Goal: Transaction & Acquisition: Purchase product/service

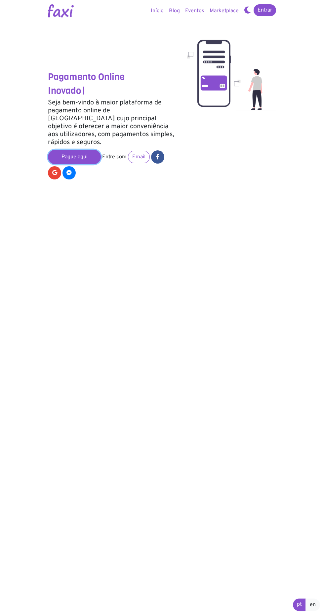
click at [87, 150] on link "Pague aqui" at bounding box center [74, 157] width 53 height 15
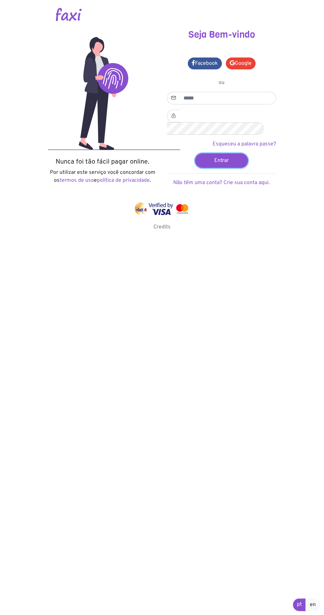
click at [228, 153] on button "Entrar" at bounding box center [221, 160] width 53 height 15
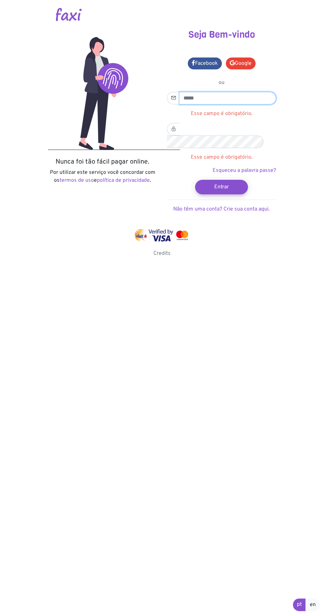
type input "**********"
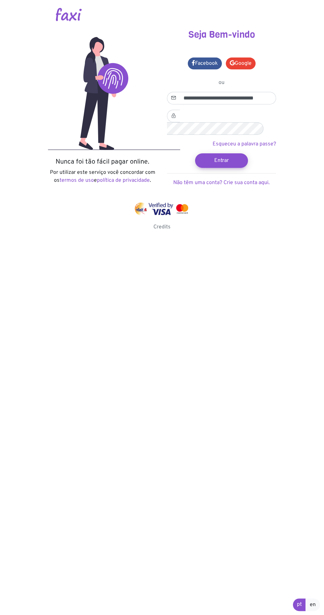
click at [195, 153] on button "Entrar" at bounding box center [221, 160] width 53 height 15
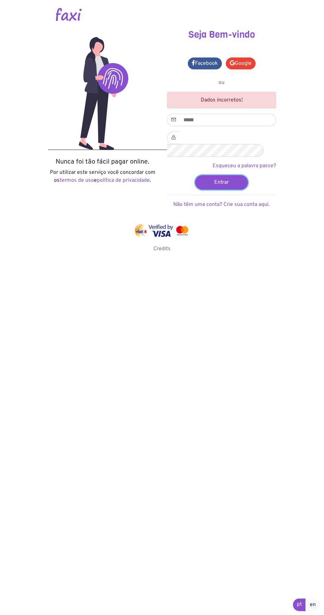
click at [211, 175] on button "Entrar" at bounding box center [221, 182] width 53 height 15
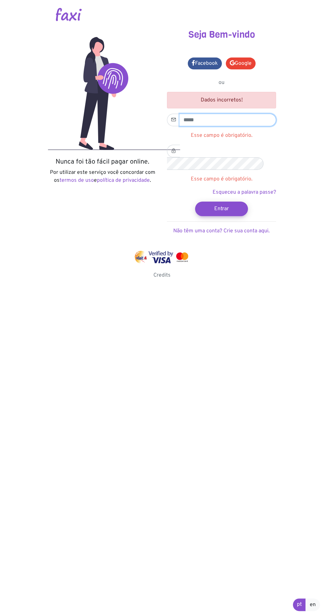
type input "**********"
click at [195, 202] on button "Entrar" at bounding box center [221, 209] width 53 height 15
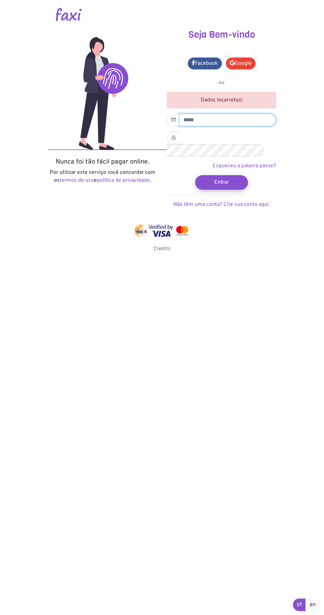
click at [214, 119] on input "email" at bounding box center [227, 120] width 97 height 13
type input "**********"
click at [195, 175] on button "Entrar" at bounding box center [221, 182] width 53 height 15
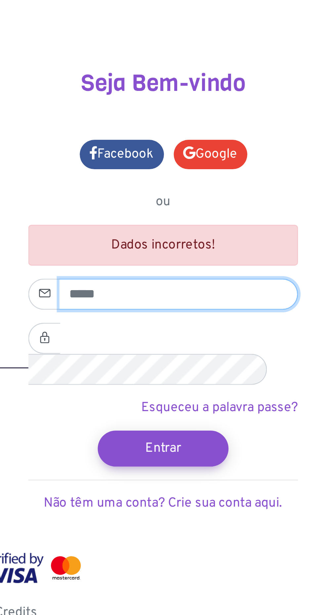
click at [227, 118] on input "email" at bounding box center [227, 120] width 97 height 13
type input "**********"
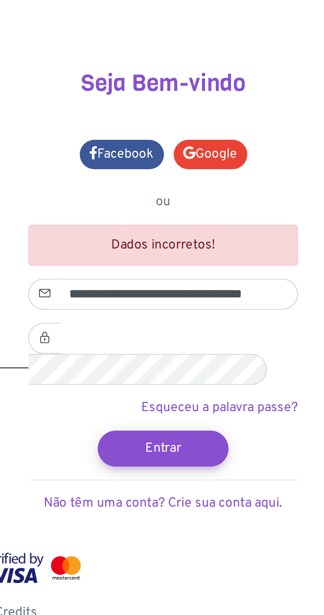
click at [195, 175] on button "Entrar" at bounding box center [221, 182] width 53 height 15
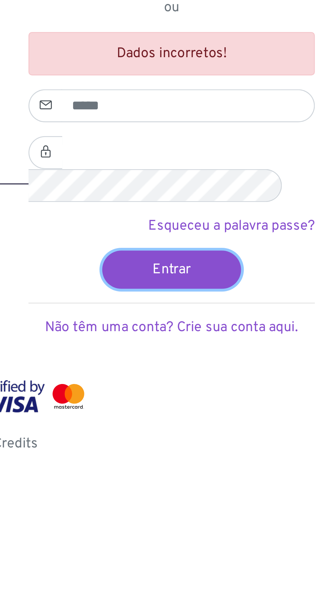
click at [232, 175] on button "Entrar" at bounding box center [221, 182] width 53 height 15
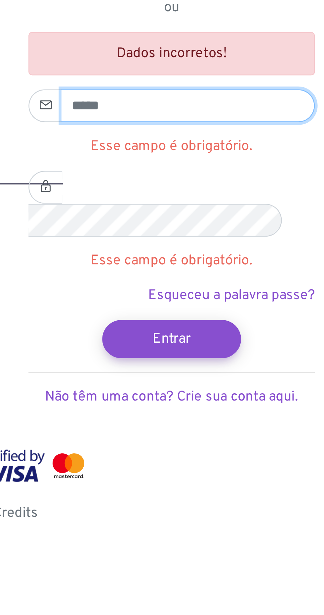
type input "**********"
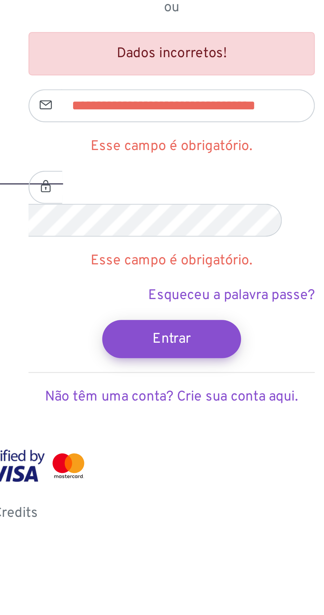
click at [195, 202] on button "Entrar" at bounding box center [221, 209] width 53 height 15
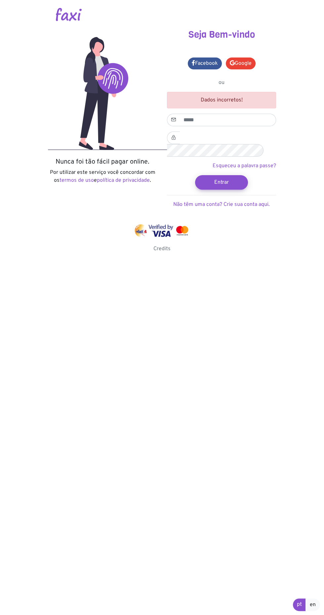
click at [227, 163] on link "Esqueceu a palavra passe?" at bounding box center [244, 166] width 63 height 7
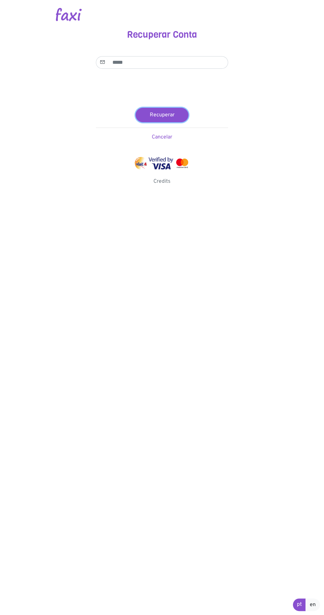
click at [171, 110] on button "Recuperar" at bounding box center [162, 115] width 53 height 15
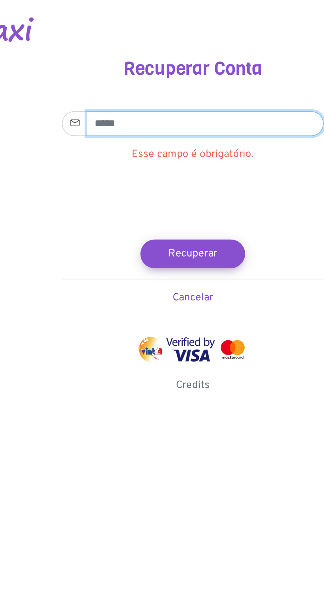
click at [155, 60] on input "email" at bounding box center [168, 62] width 120 height 13
type input "**********"
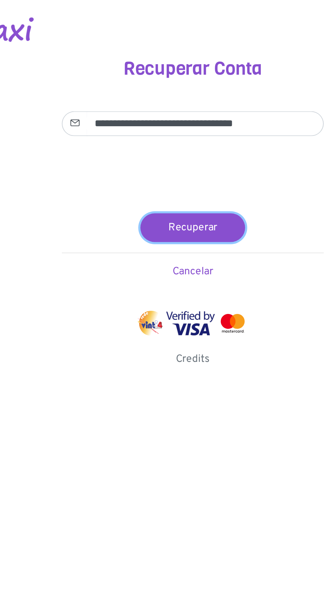
click at [166, 111] on button "Recuperar" at bounding box center [162, 115] width 53 height 15
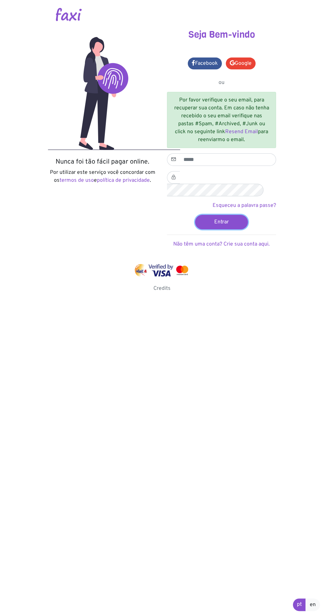
click at [221, 215] on button "Entrar" at bounding box center [221, 222] width 53 height 15
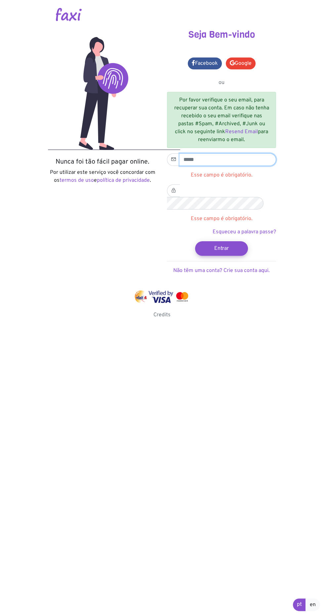
click at [244, 160] on input "email" at bounding box center [227, 159] width 97 height 13
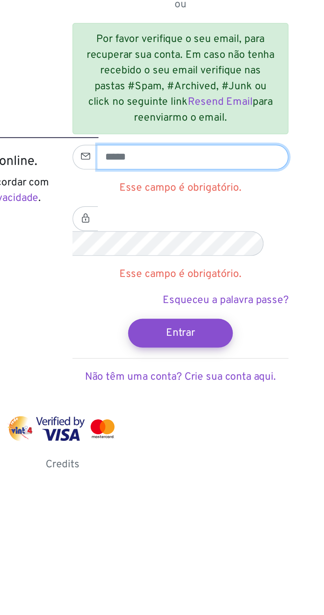
type input "**********"
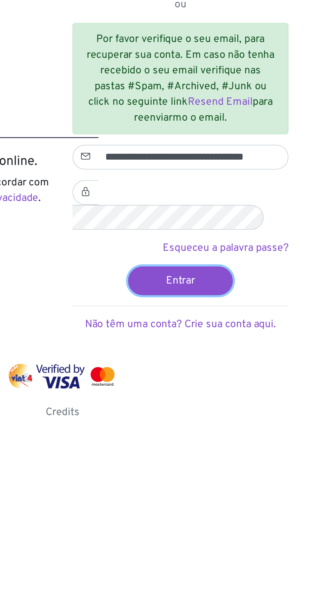
click at [222, 215] on button "Entrar" at bounding box center [221, 222] width 53 height 15
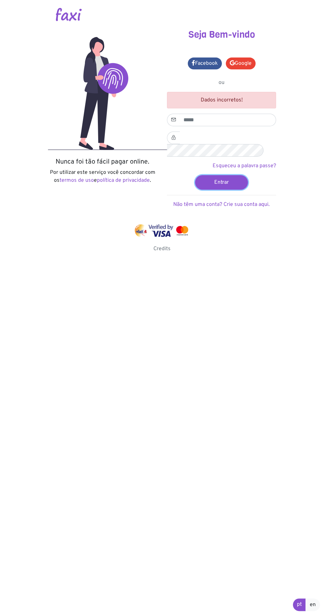
click at [228, 175] on button "Entrar" at bounding box center [221, 182] width 53 height 15
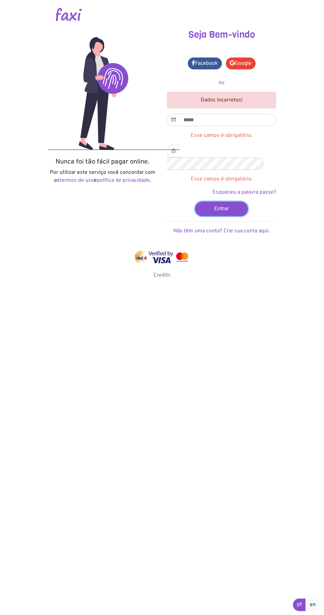
click at [233, 202] on button "Entrar" at bounding box center [221, 209] width 53 height 15
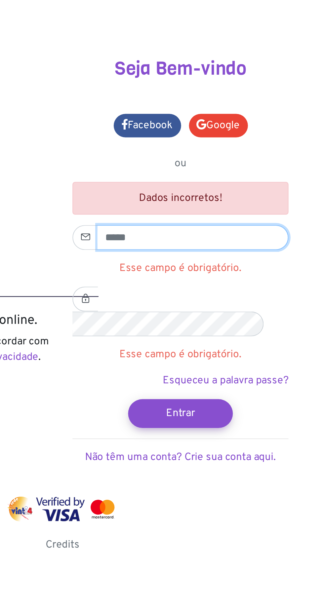
click at [257, 118] on input "email" at bounding box center [227, 120] width 97 height 13
click at [192, 116] on input "email" at bounding box center [227, 120] width 97 height 13
type input "**********"
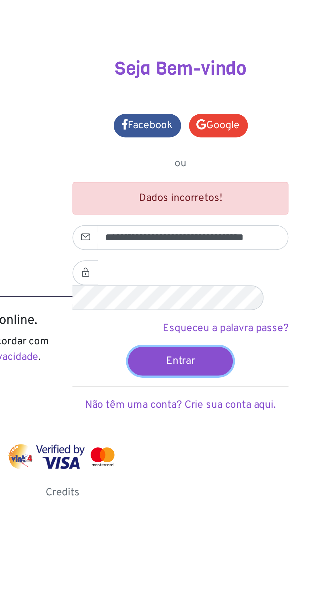
click at [225, 175] on button "Entrar" at bounding box center [221, 182] width 53 height 15
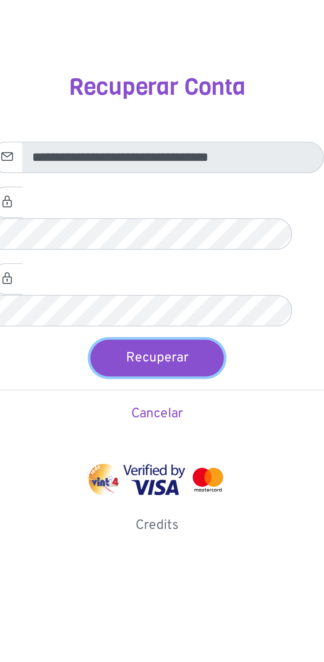
click at [169, 135] on button "Recuperar" at bounding box center [162, 142] width 53 height 15
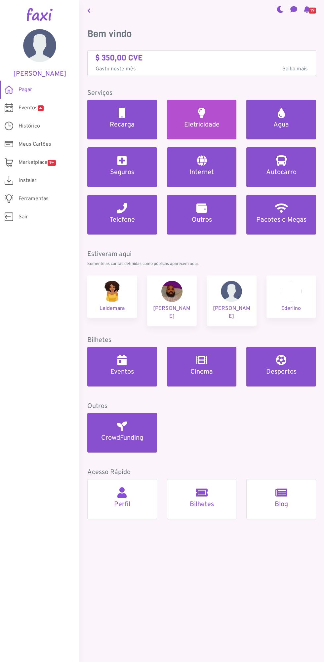
click at [188, 117] on link "Eletricidade" at bounding box center [202, 120] width 70 height 40
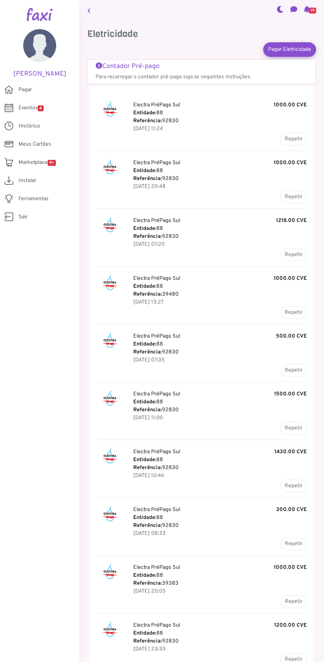
click at [184, 67] on h5 "Contador Pré-pago" at bounding box center [202, 66] width 212 height 8
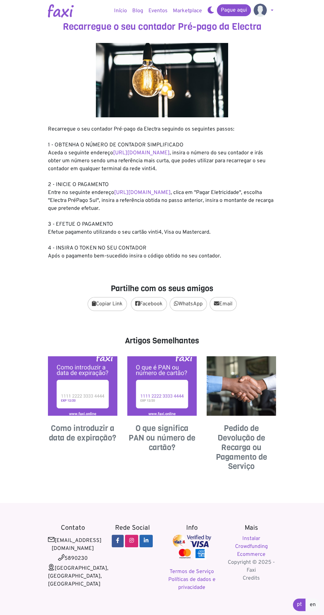
click at [122, 153] on link "[URL][DOMAIN_NAME]" at bounding box center [141, 153] width 57 height 7
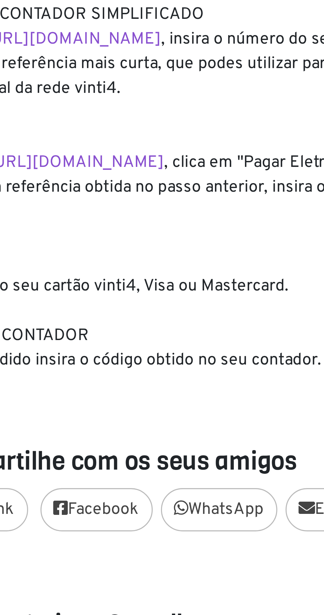
scroll to position [6, 0]
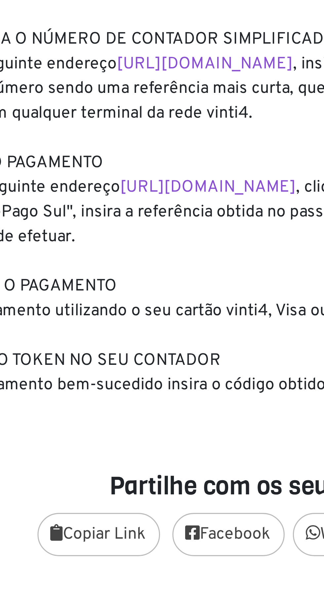
click at [148, 186] on link "[URL][DOMAIN_NAME]" at bounding box center [142, 187] width 57 height 7
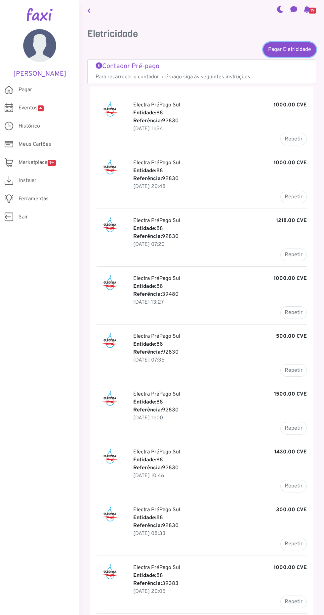
click at [291, 46] on link "Pagar Eletricidade" at bounding box center [289, 49] width 53 height 15
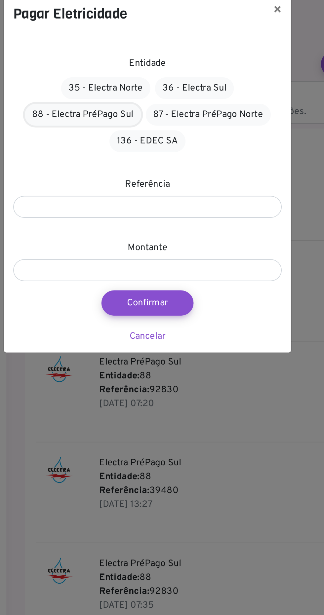
click at [123, 80] on link "88 - Electra PréPago Sul" at bounding box center [123, 78] width 67 height 13
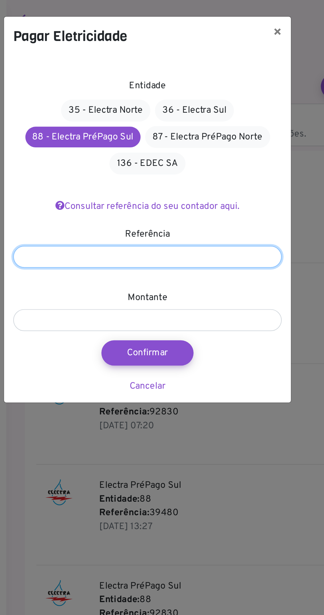
click at [191, 143] on input "number" at bounding box center [160, 147] width 154 height 13
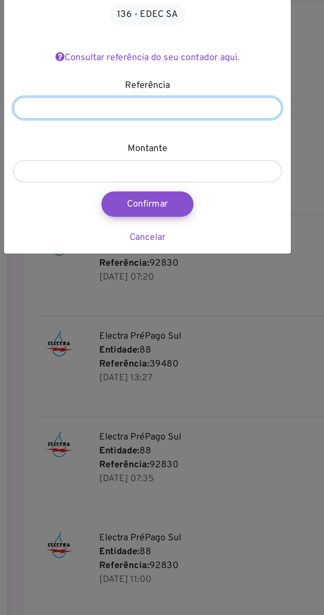
type input "*******"
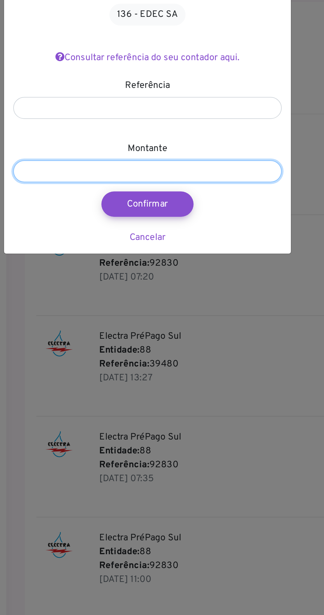
click at [110, 180] on input "number" at bounding box center [160, 184] width 154 height 13
type input "****"
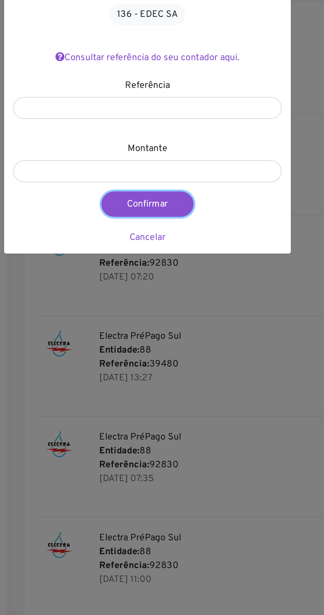
click at [171, 200] on button "Confirmar" at bounding box center [160, 202] width 53 height 15
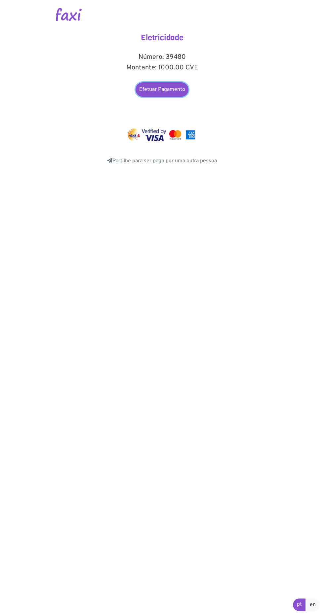
click at [167, 87] on link "Efetuar Pagamento" at bounding box center [162, 89] width 53 height 15
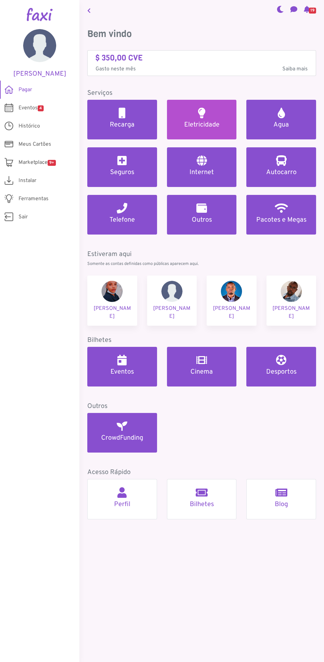
click at [197, 122] on h5 "Eletricidade" at bounding box center [202, 125] width 54 height 8
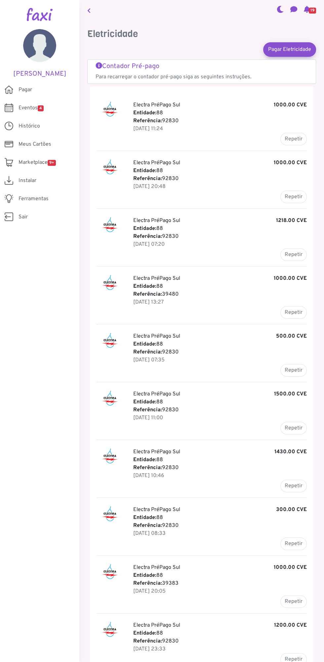
click at [152, 112] on b "Entidade:" at bounding box center [144, 113] width 23 height 7
click at [286, 49] on link "Pagar Eletricidade" at bounding box center [289, 49] width 53 height 15
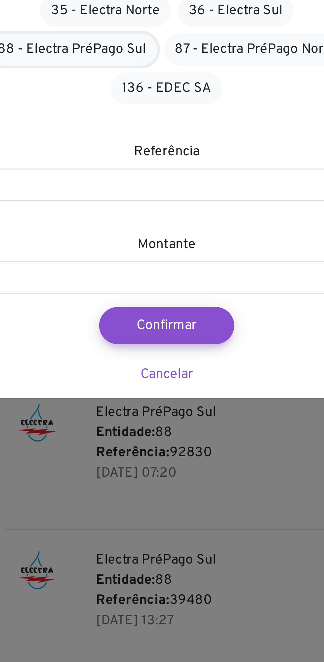
click at [125, 79] on link "88 - Electra PréPago Sul" at bounding box center [123, 78] width 67 height 13
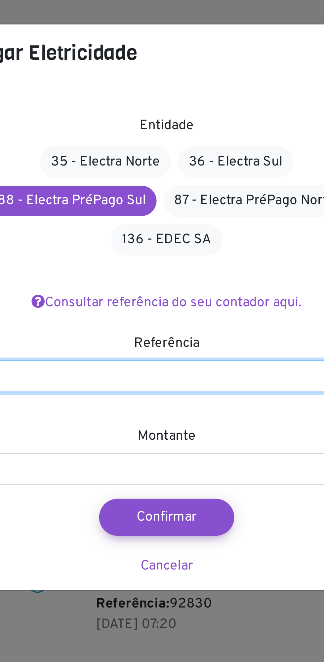
click at [134, 144] on input "number" at bounding box center [160, 147] width 154 height 13
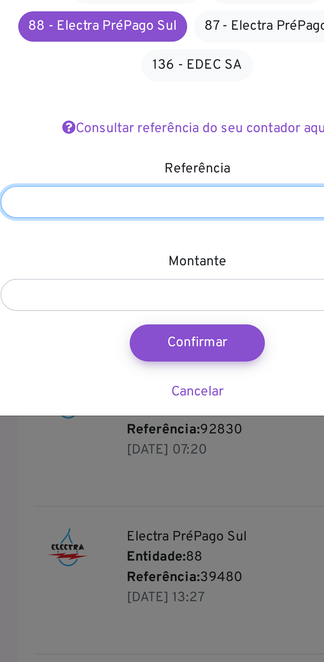
type input "*******"
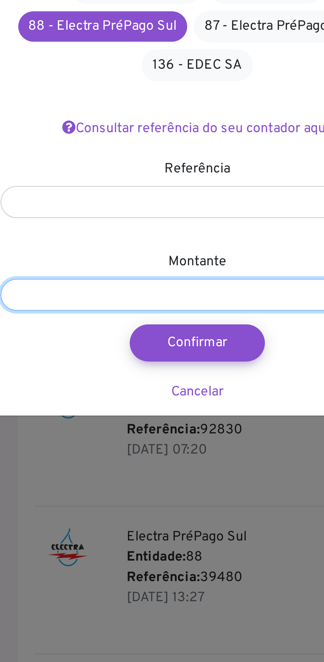
click at [120, 182] on input "number" at bounding box center [160, 184] width 154 height 13
type input "****"
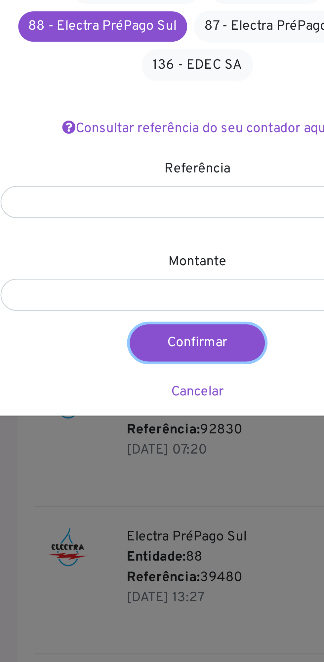
click at [161, 202] on button "Confirmar" at bounding box center [160, 202] width 53 height 15
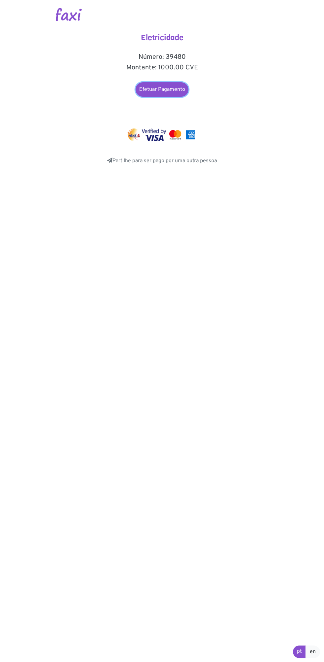
click at [164, 88] on link "Efetuar Pagamento" at bounding box center [162, 89] width 53 height 15
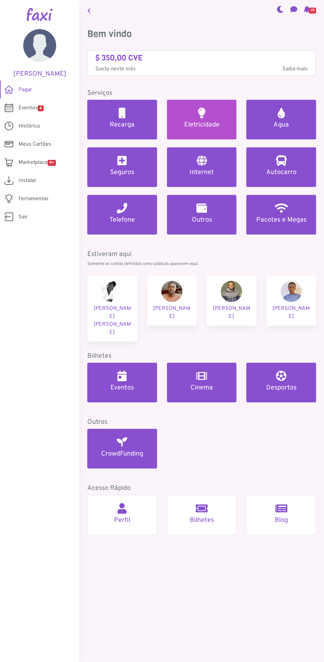
click at [202, 116] on h2 at bounding box center [201, 113] width 7 height 11
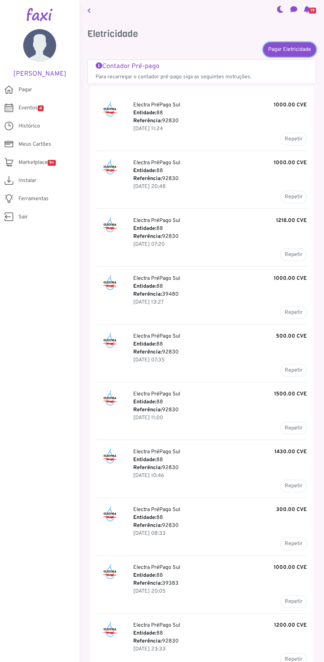
click at [284, 50] on link "Pagar Eletricidade" at bounding box center [289, 49] width 53 height 15
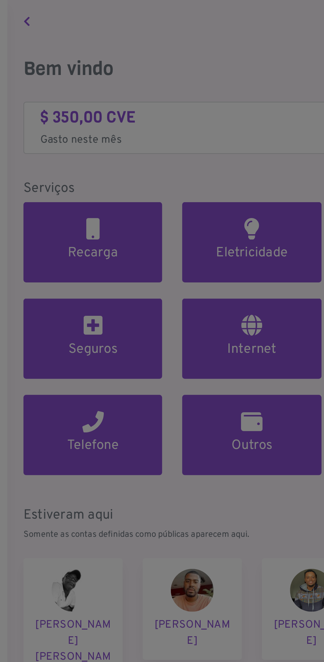
click at [201, 120] on div at bounding box center [162, 331] width 324 height 662
click at [197, 116] on div at bounding box center [162, 331] width 324 height 662
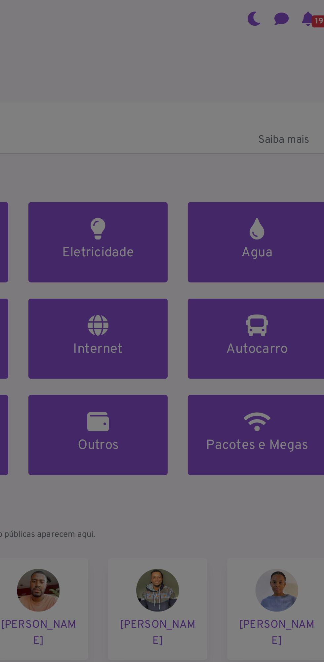
click at [195, 122] on div at bounding box center [162, 331] width 324 height 662
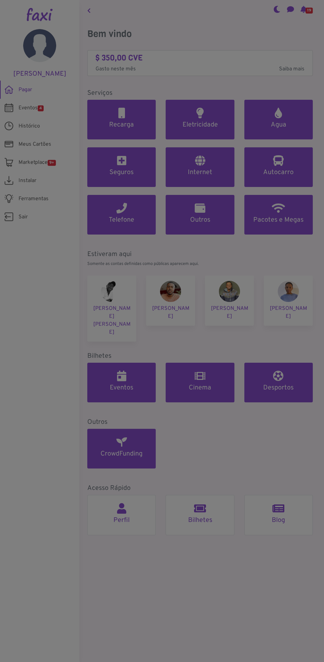
click at [185, 111] on div at bounding box center [162, 331] width 324 height 662
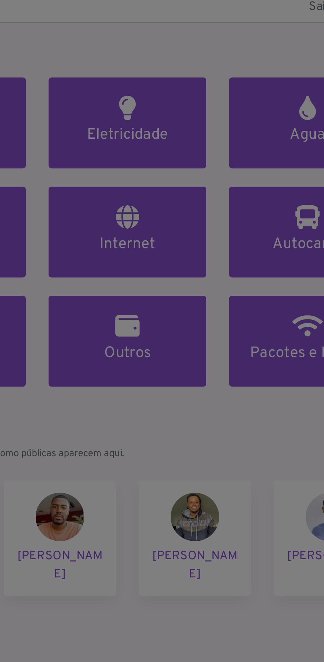
click at [201, 117] on div at bounding box center [162, 331] width 324 height 662
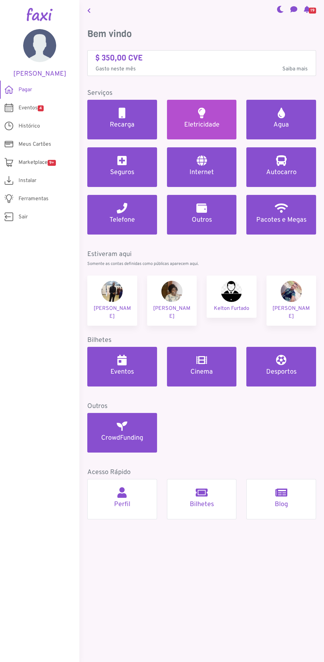
click at [200, 113] on h2 at bounding box center [201, 113] width 7 height 11
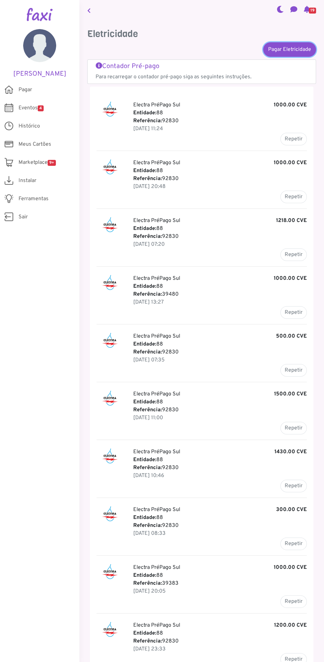
click at [288, 49] on link "Pagar Eletricidade" at bounding box center [289, 49] width 53 height 15
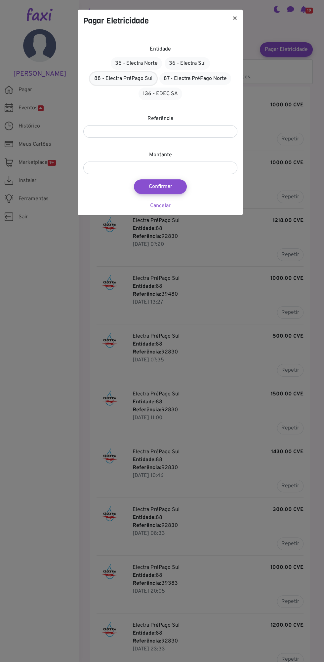
click at [118, 76] on link "88 - Electra PréPago Sul" at bounding box center [123, 78] width 67 height 13
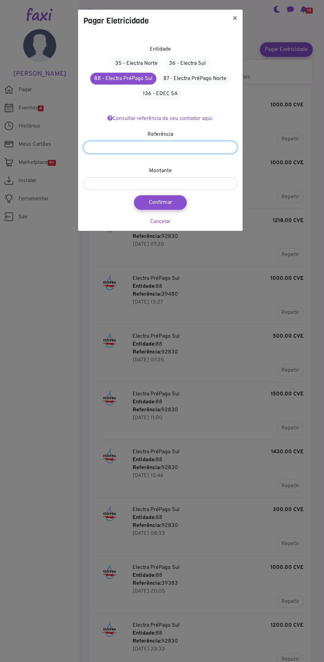
click at [115, 146] on input "number" at bounding box center [160, 147] width 154 height 13
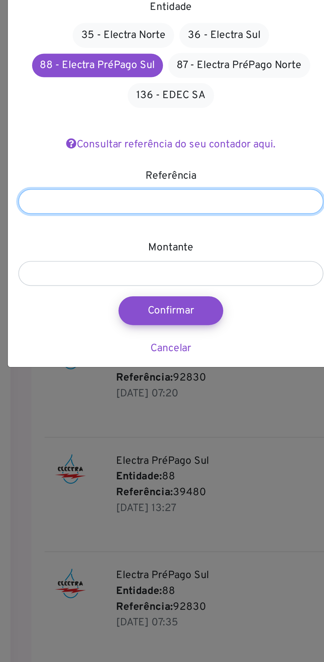
type input "*******"
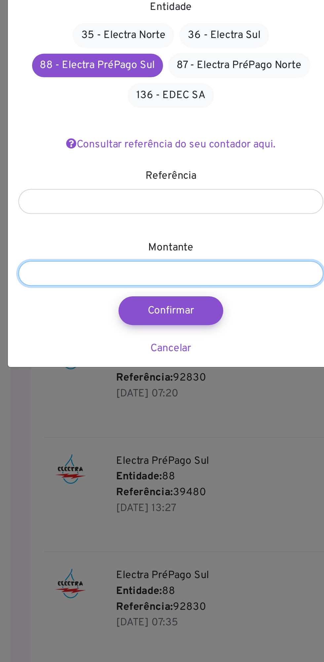
click at [106, 178] on input "number" at bounding box center [160, 184] width 154 height 13
type input "****"
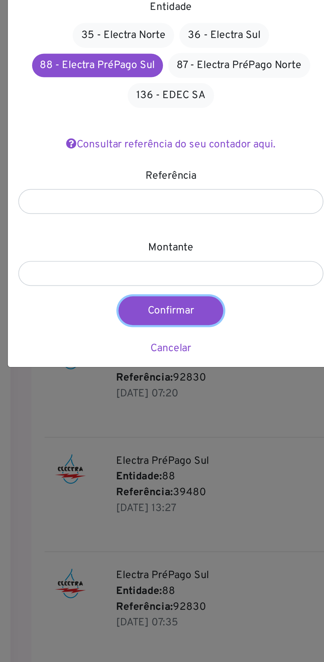
click at [161, 201] on button "Confirmar" at bounding box center [160, 202] width 53 height 15
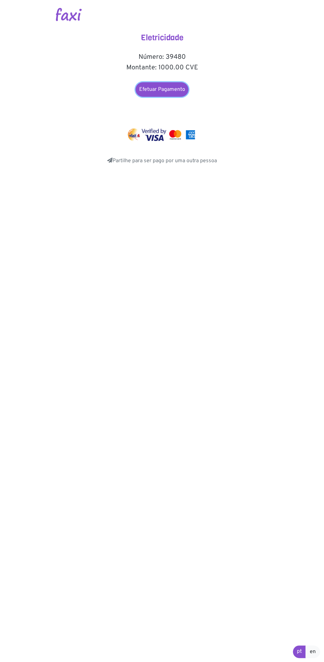
click at [171, 89] on link "Efetuar Pagamento" at bounding box center [162, 89] width 53 height 15
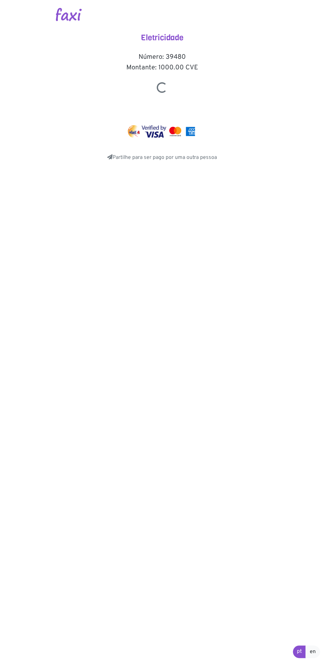
click at [0, 181] on html "Eletricidade Número: 39480 Montante: 1000.00 CVE Share Messenger" at bounding box center [162, 90] width 324 height 181
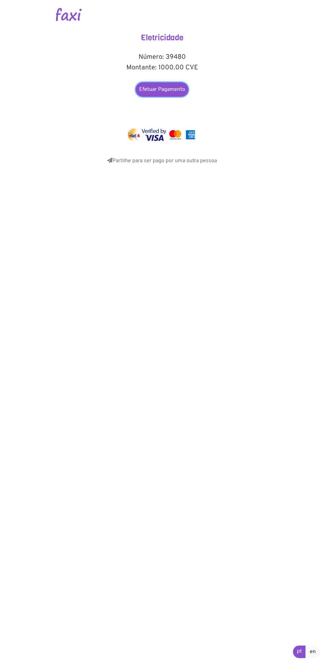
click at [165, 91] on link "Efetuar Pagamento" at bounding box center [162, 89] width 53 height 15
click at [173, 90] on link "Efetuar Pagamento" at bounding box center [162, 89] width 53 height 15
click at [173, 87] on link "Efetuar Pagamento" at bounding box center [162, 89] width 53 height 15
